Goal: Browse casually

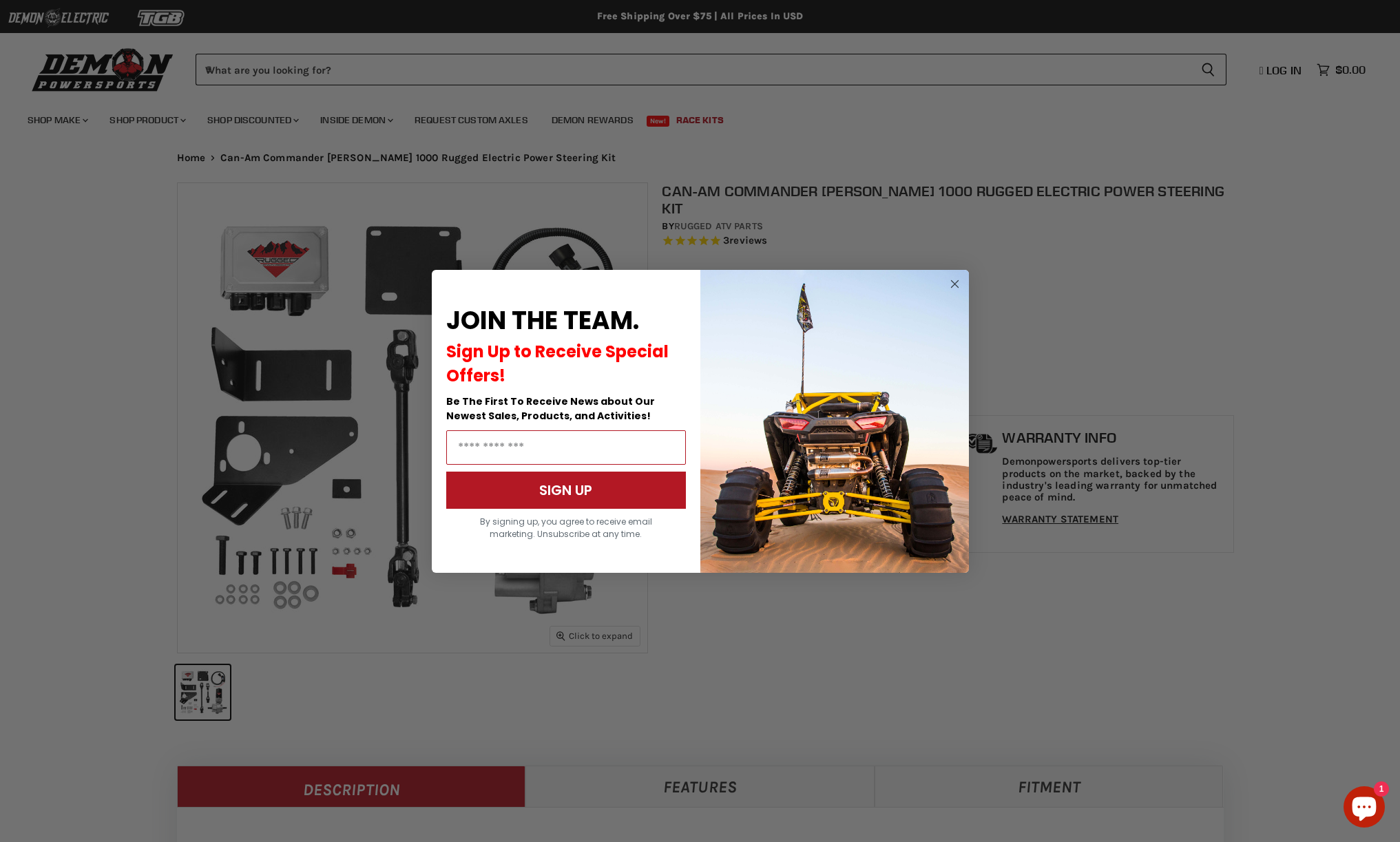
select select "******"
